Goal: Information Seeking & Learning: Learn about a topic

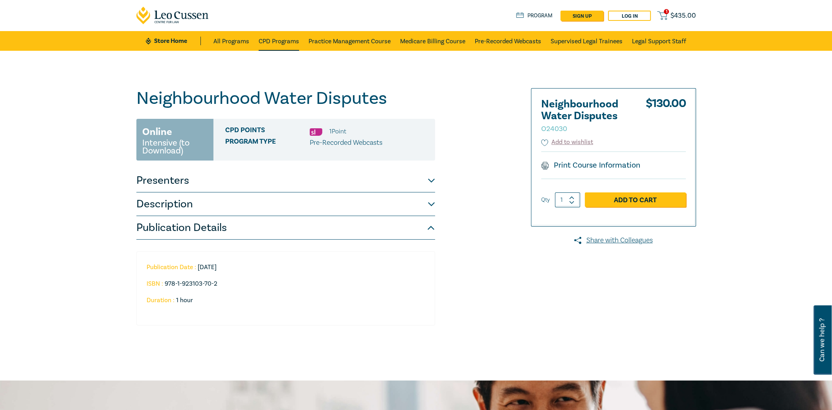
click at [281, 42] on link "CPD Programs" at bounding box center [279, 41] width 40 height 20
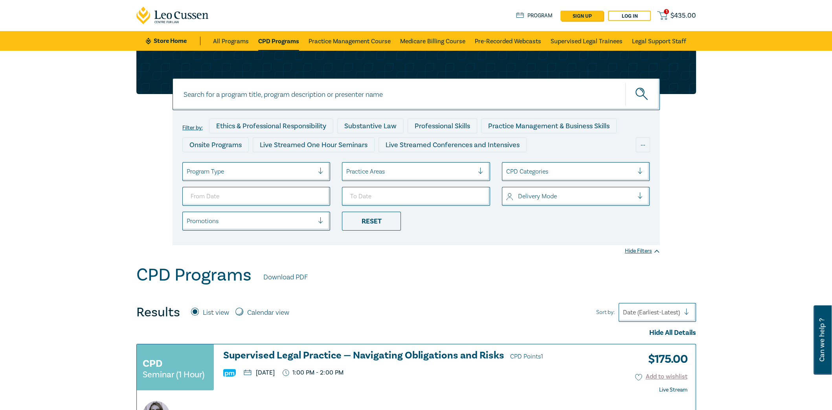
click at [580, 101] on input at bounding box center [416, 94] width 487 height 32
paste input "Contract Law Intensive"
type input "Contract Law Intensive"
click at [645, 90] on icon "submit" at bounding box center [643, 95] width 14 height 14
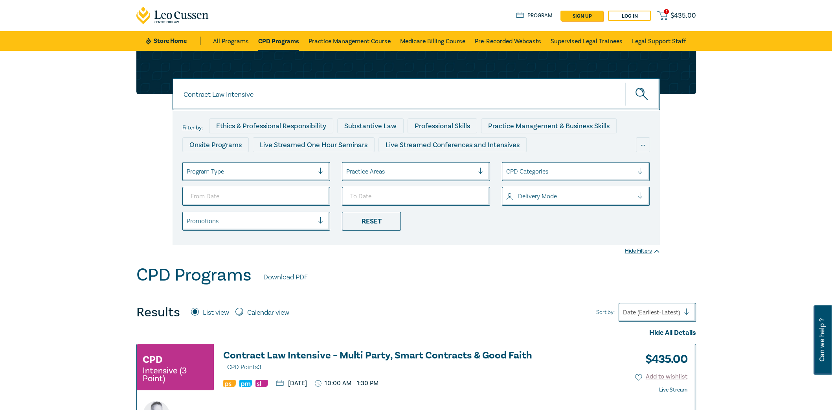
click at [367, 353] on h3 "Contract Law Intensive – Multi Party, Smart Contracts & Good Faith CPD Points 3" at bounding box center [384, 361] width 323 height 22
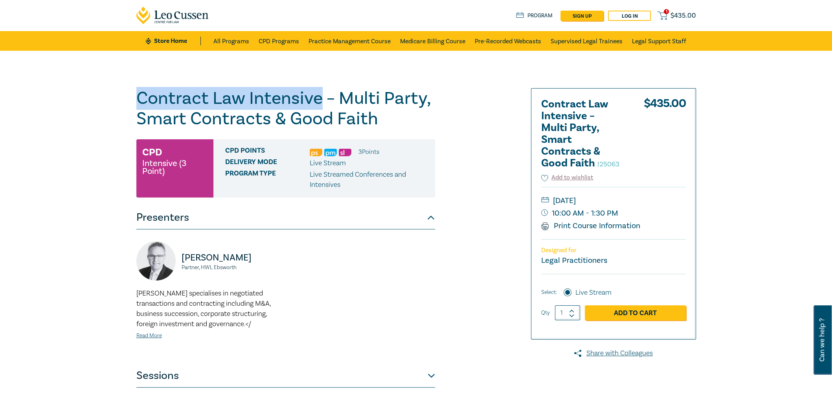
drag, startPoint x: 319, startPoint y: 99, endPoint x: 109, endPoint y: 100, distance: 210.7
click at [109, 100] on div "Contract Law Intensive – Multi Party, Smart Contracts & Good Faith I25063 CPD I…" at bounding box center [416, 285] width 832 height 468
copy h1 "Contract Law Intensive"
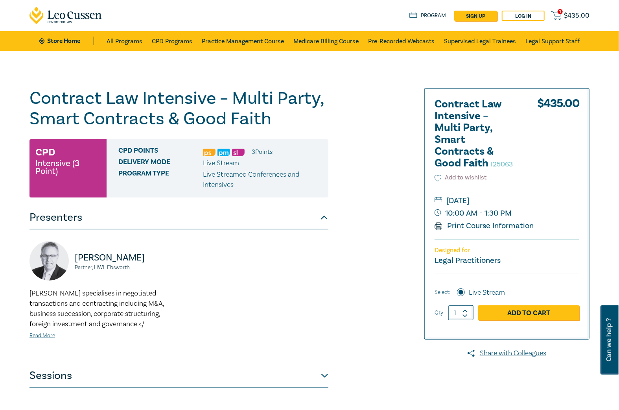
click at [344, 198] on div "Contract Law Intensive – Multi Party, Smart Contracts & Good Faith I25063 CPD I…" at bounding box center [214, 284] width 379 height 393
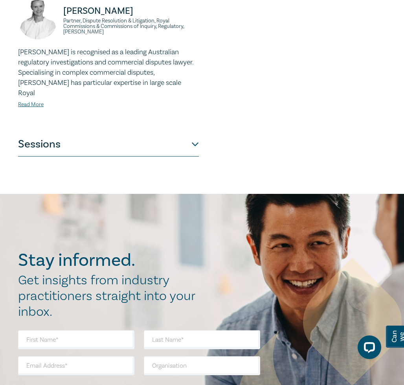
click at [191, 142] on button "Sessions" at bounding box center [108, 145] width 181 height 24
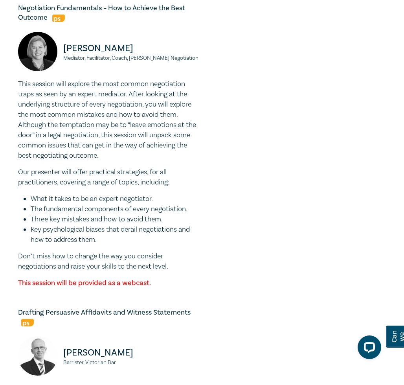
scroll to position [2024, 0]
drag, startPoint x: 104, startPoint y: 263, endPoint x: 40, endPoint y: 174, distance: 109.5
click at [40, 174] on div "This session will explore the most common negotiation traps as seen by an exper…" at bounding box center [108, 183] width 181 height 209
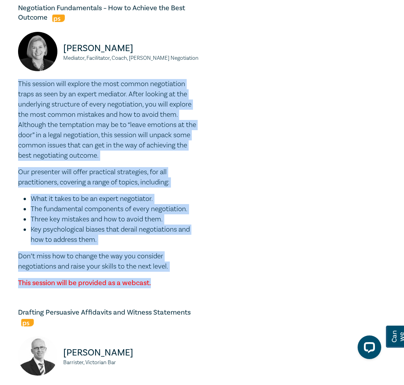
drag, startPoint x: 154, startPoint y: 306, endPoint x: 11, endPoint y: 104, distance: 247.6
copy div "This session will explore the most common negotiation traps as seen by an exper…"
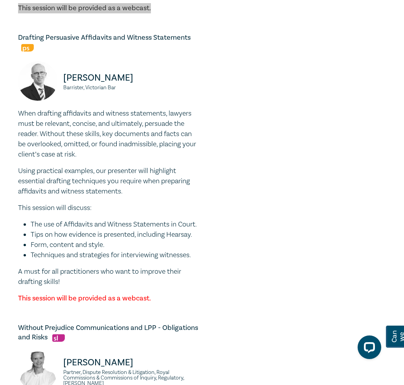
scroll to position [2299, 0]
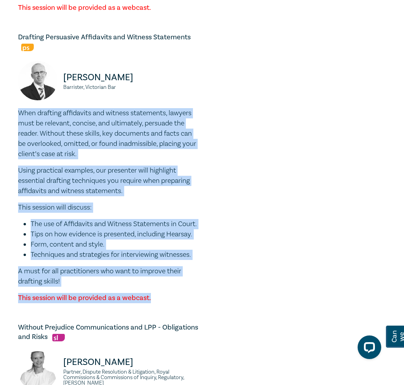
drag, startPoint x: 154, startPoint y: 330, endPoint x: -5, endPoint y: 132, distance: 253.9
copy div "When drafting affidavits and witness statements, lawyers must be relevant, conc…"
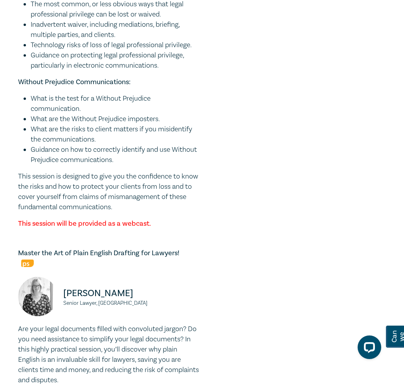
scroll to position [2898, 0]
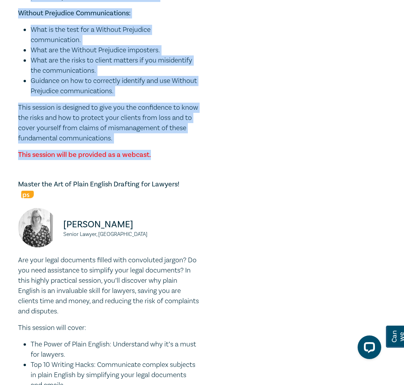
drag, startPoint x: 19, startPoint y: 40, endPoint x: 168, endPoint y: 177, distance: 202.8
copy div "Two of the most fundamental communication responsibilities for all lawyers are …"
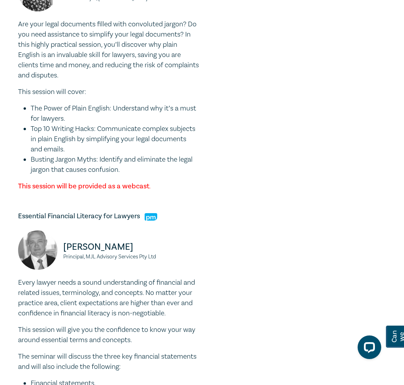
scroll to position [3134, 0]
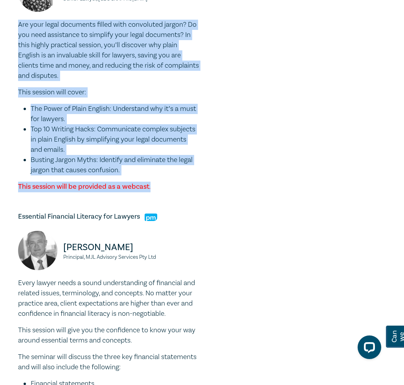
drag, startPoint x: 156, startPoint y: 209, endPoint x: 16, endPoint y: 49, distance: 212.6
copy div "Are your legal documents filled with convoluted jargon? Do you need assistance …"
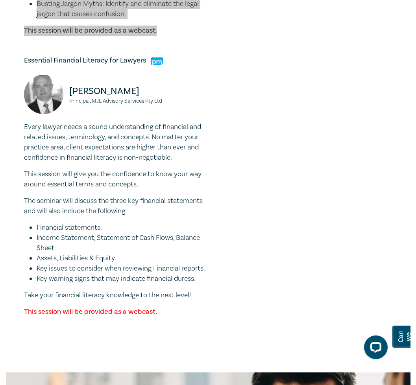
scroll to position [3290, 0]
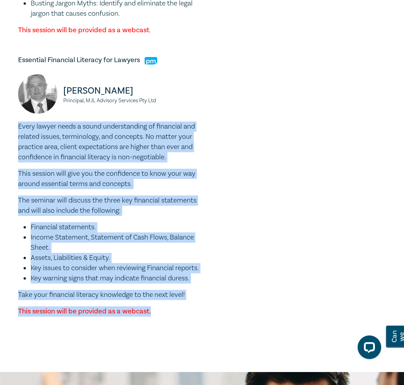
drag, startPoint x: 160, startPoint y: 344, endPoint x: -2, endPoint y: 151, distance: 252.0
copy div "Every lawyer needs a sound understanding of financial and related issues, termi…"
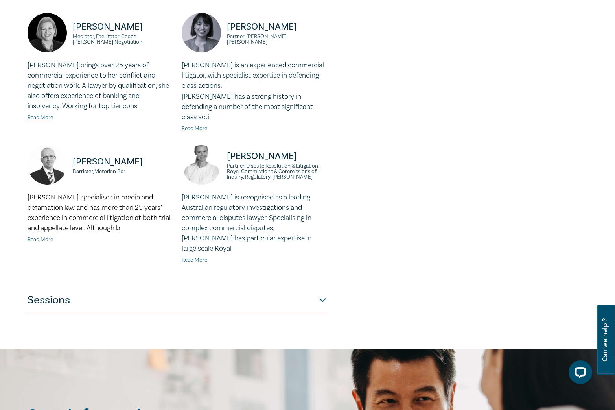
scroll to position [471, 0]
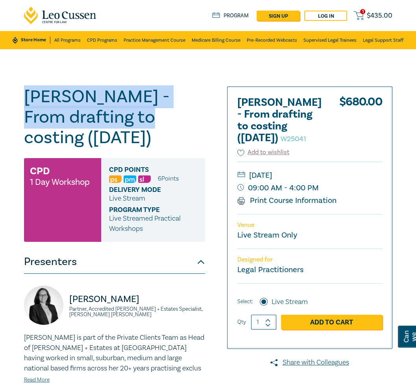
drag, startPoint x: 103, startPoint y: 116, endPoint x: 16, endPoint y: 103, distance: 87.6
click at [16, 103] on div "Wills - From drafting to costing (October 2025) W25041 CPD 1 Day Workshop CPD P…" at bounding box center [208, 283] width 416 height 468
copy h1 "Wills - From drafting to costing"
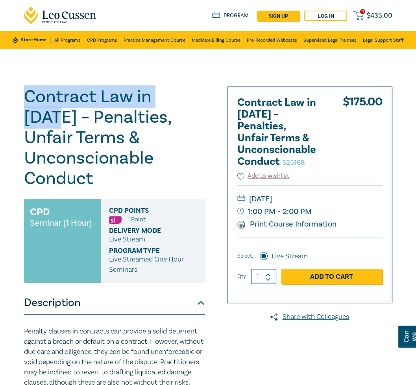
drag, startPoint x: 197, startPoint y: 98, endPoint x: 23, endPoint y: 93, distance: 173.8
click at [23, 93] on div "Contract Law in 2025 – Penalties, Unfair Terms & Unconscionable Conduct S25168 …" at bounding box center [129, 352] width 220 height 532
copy h1 "Contract Law in 2025"
click at [162, 101] on h1 "Contract Law in 2025 – Penalties, Unfair Terms & Unconscionable Conduct S25168" at bounding box center [114, 137] width 181 height 102
drag, startPoint x: 195, startPoint y: 97, endPoint x: 5, endPoint y: 96, distance: 189.5
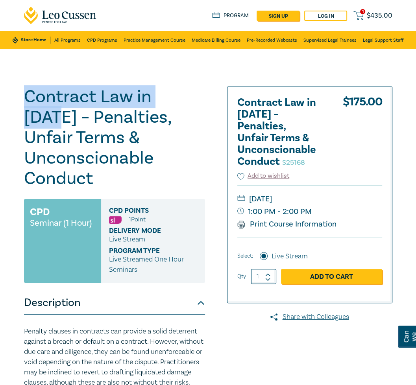
click at [5, 96] on div "Contract Law in 2025 – Penalties, Unfair Terms & Unconscionable Conduct S25168 …" at bounding box center [208, 352] width 416 height 607
copy h1 "Contract Law in 2025"
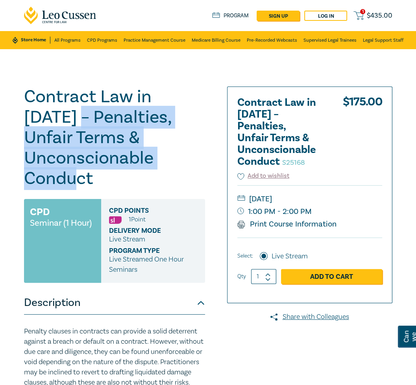
drag, startPoint x: 39, startPoint y: 116, endPoint x: 115, endPoint y: 175, distance: 95.6
click at [115, 175] on h1 "Contract Law in 2025 – Penalties, Unfair Terms & Unconscionable Conduct S25168" at bounding box center [114, 137] width 181 height 102
copy h1 "Penalties, Unfair Terms & Unconscionable Conduct"
drag, startPoint x: 318, startPoint y: 213, endPoint x: 285, endPoint y: 200, distance: 35.1
click at [285, 200] on div "Tuesday, 11 November 2025 1:00 PM - 2:00 PM Print Course Information" at bounding box center [309, 211] width 145 height 52
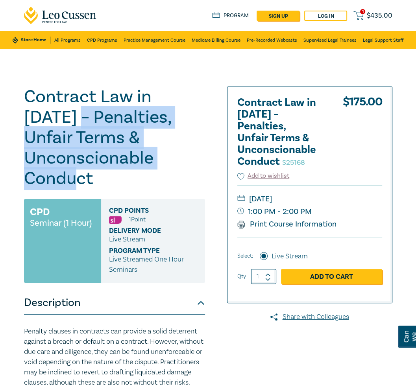
drag, startPoint x: 280, startPoint y: 197, endPoint x: 310, endPoint y: 213, distance: 33.9
click at [310, 213] on div "Tuesday, 11 November 2025 1:00 PM - 2:00 PM Print Course Information" at bounding box center [309, 211] width 145 height 52
copy div "11 November 2025 1:00 PM - 2:00 PM"
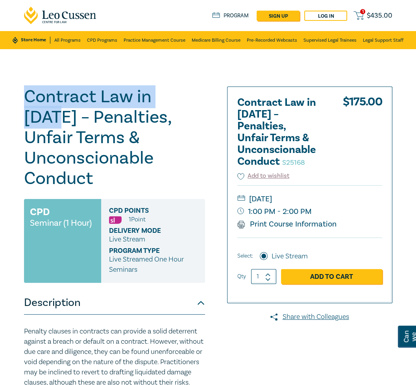
drag, startPoint x: 193, startPoint y: 97, endPoint x: 23, endPoint y: 97, distance: 169.8
click at [23, 97] on div "Contract Law in 2025 – Penalties, Unfair Terms & Unconscionable Conduct S25168 …" at bounding box center [129, 352] width 220 height 532
copy h1 "Contract Law in 2025"
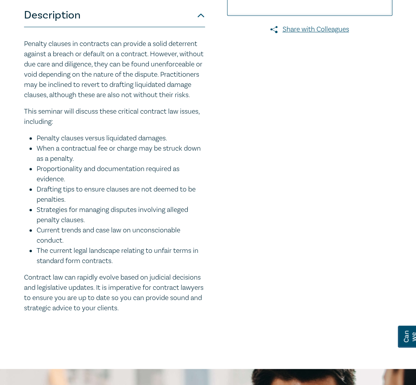
scroll to position [288, 0]
drag, startPoint x: 159, startPoint y: 319, endPoint x: 14, endPoint y: 44, distance: 310.6
click at [14, 44] on div "Contract Law in 2025 – Penalties, Unfair Terms & Unconscionable Conduct S25168 …" at bounding box center [208, 64] width 416 height 607
copy div "Penalty clauses in contracts can provide a solid deterrent against a breach or …"
drag, startPoint x: 269, startPoint y: 119, endPoint x: 147, endPoint y: 2, distance: 169.6
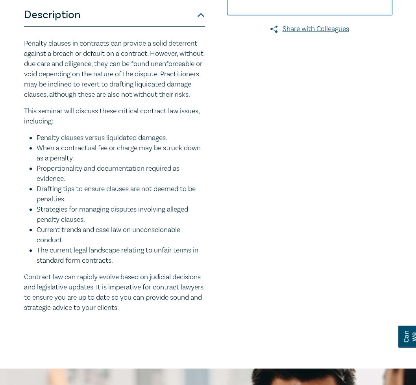
click at [269, 119] on div at bounding box center [317, 65] width 157 height 532
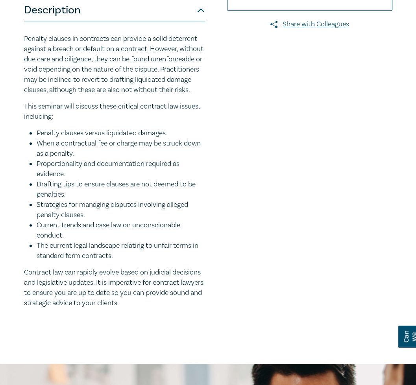
scroll to position [293, 0]
